Goal: Information Seeking & Learning: Learn about a topic

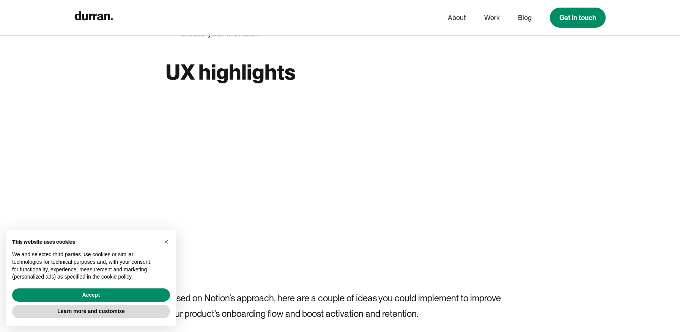
scroll to position [1189, 0]
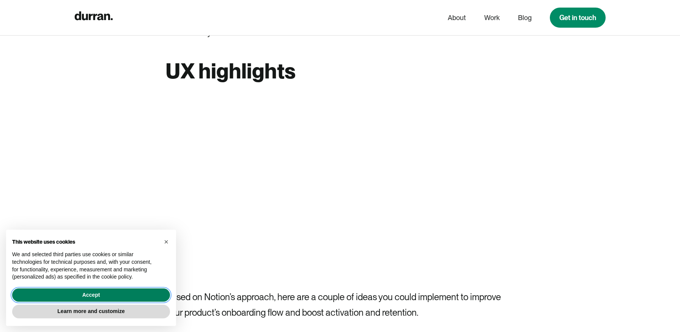
click at [88, 299] on button "Accept" at bounding box center [91, 296] width 158 height 14
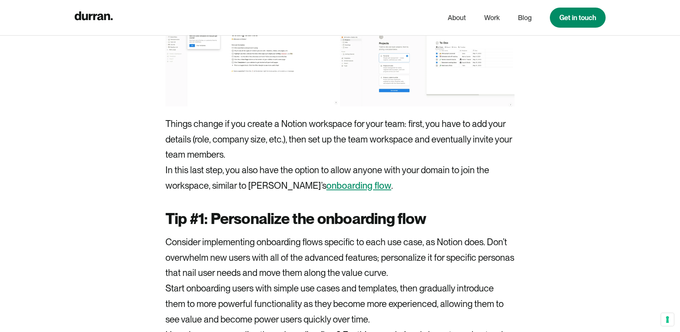
scroll to position [1839, 0]
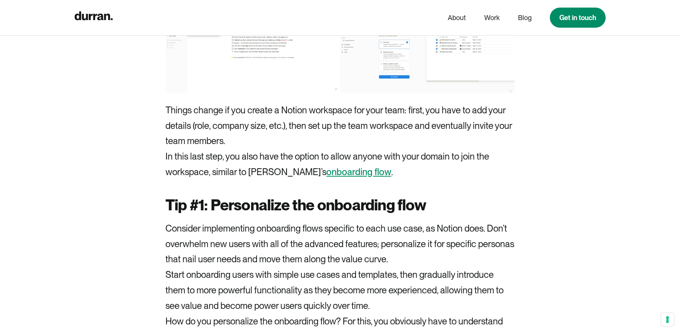
click at [326, 173] on link "onboarding flow" at bounding box center [358, 172] width 65 height 11
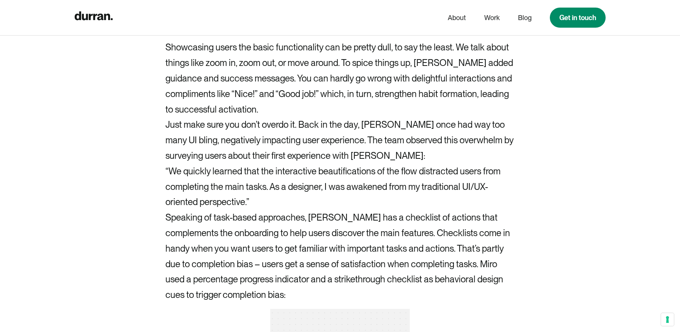
scroll to position [2514, 0]
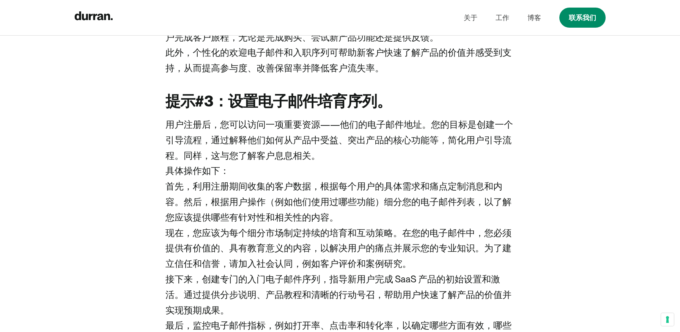
scroll to position [2974, 0]
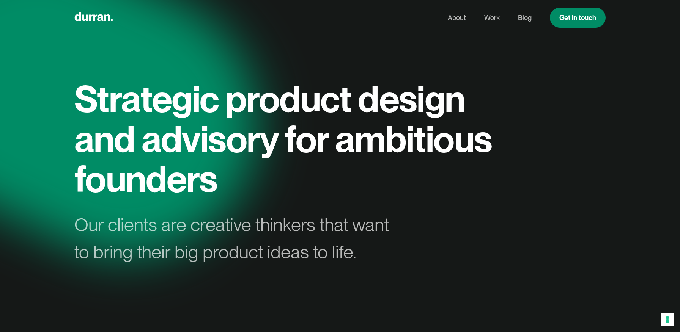
click at [236, 127] on h1 "Strategic product design and advisory for ambitious founders" at bounding box center [286, 139] width 425 height 120
